Goal: Transaction & Acquisition: Obtain resource

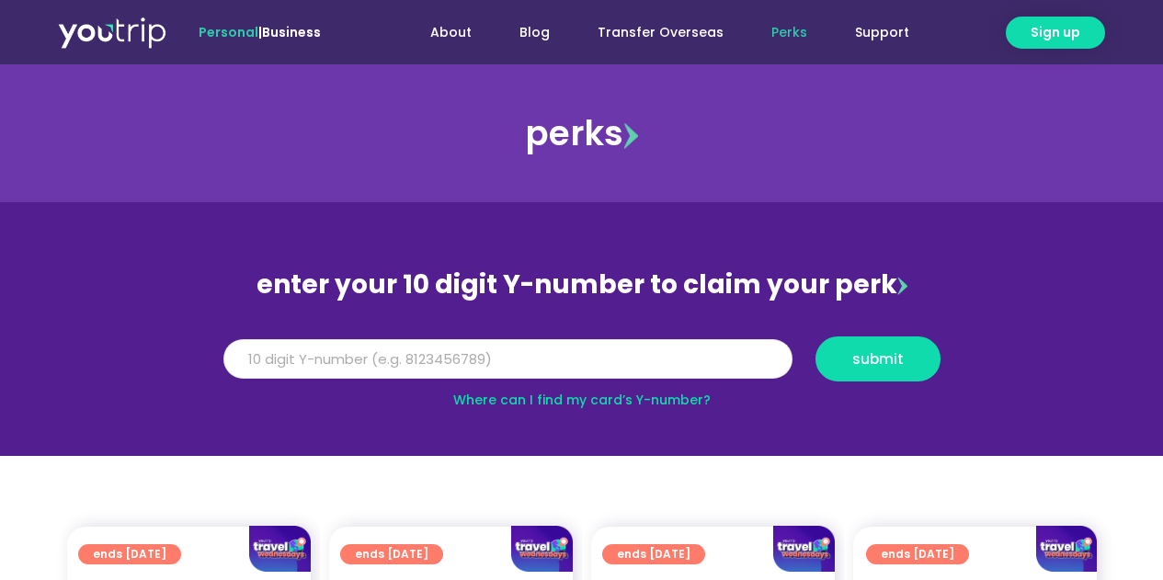
click at [372, 370] on input "Y Number" at bounding box center [507, 359] width 569 height 40
type input "5"
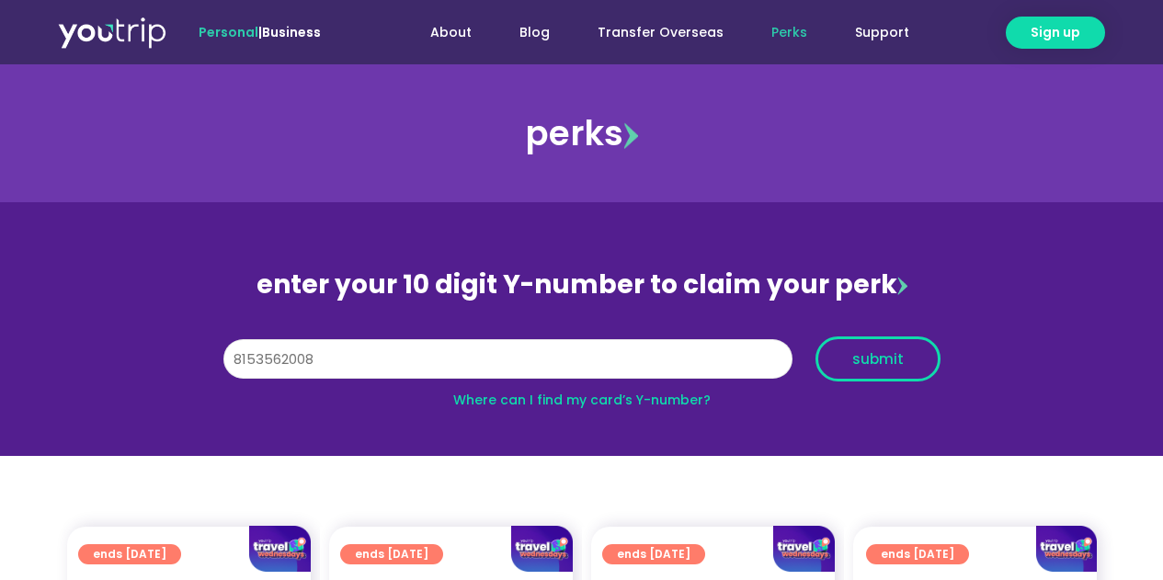
type input "8153562008"
click at [892, 366] on span "submit" at bounding box center [877, 359] width 51 height 14
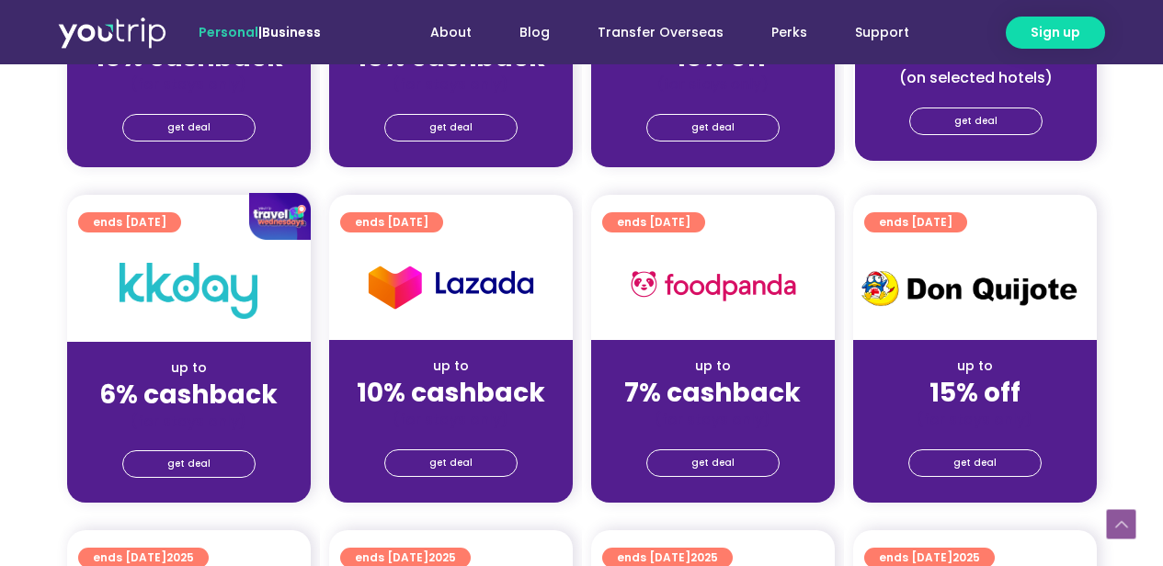
scroll to position [552, 0]
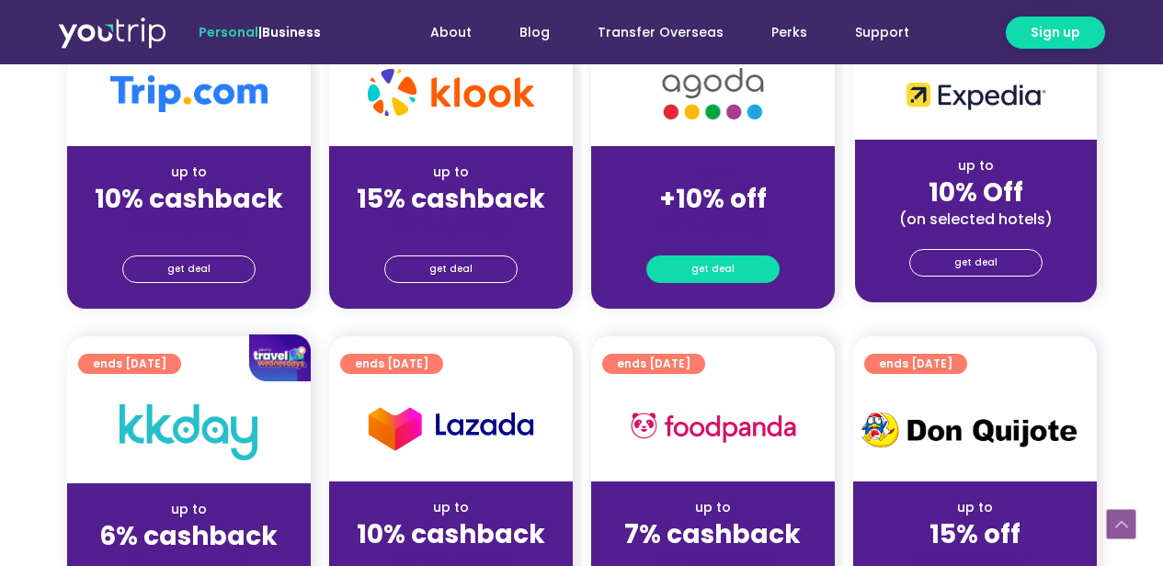
click at [726, 269] on span "get deal" at bounding box center [712, 269] width 43 height 26
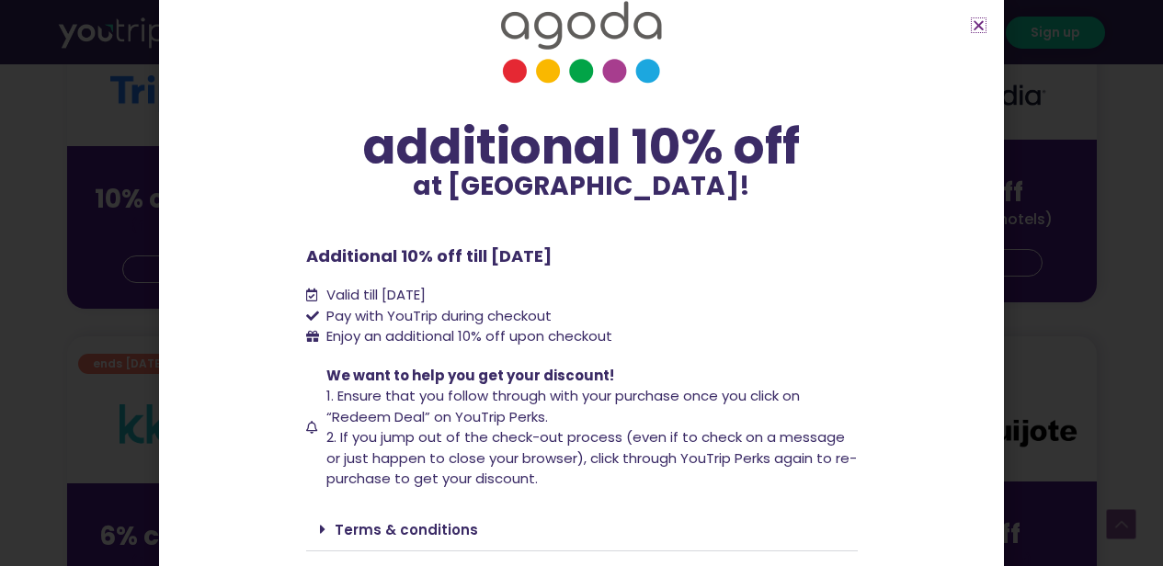
scroll to position [96, 0]
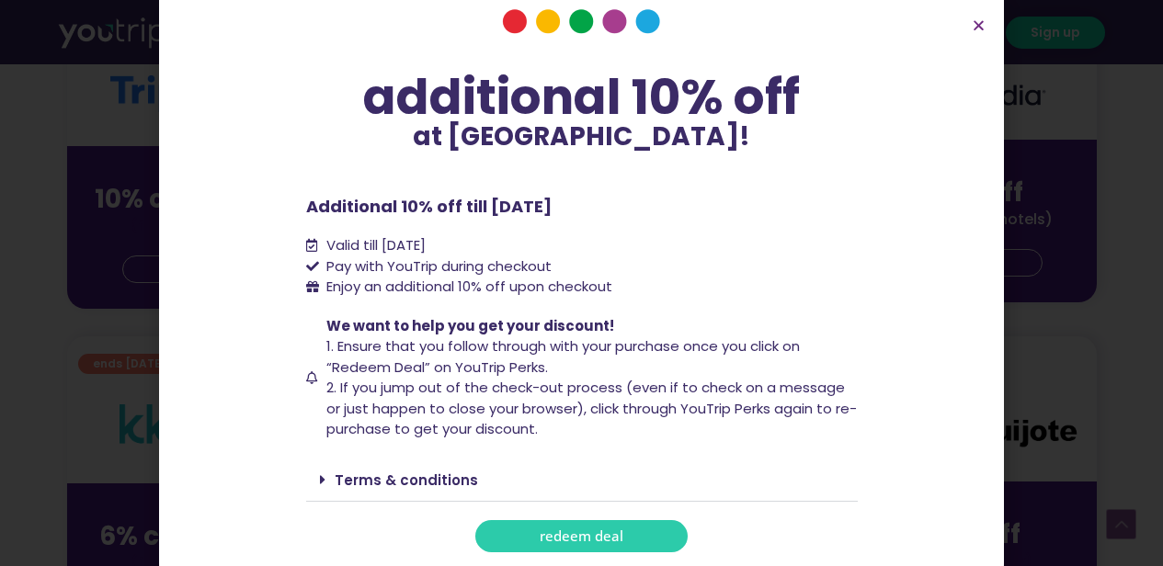
click at [564, 530] on span "redeem deal" at bounding box center [582, 536] width 84 height 14
